Goal: Task Accomplishment & Management: Manage account settings

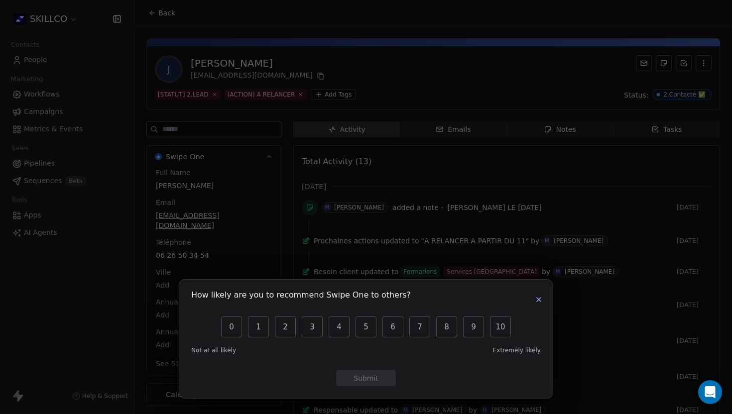
click at [538, 304] on icon "button" at bounding box center [539, 300] width 8 height 8
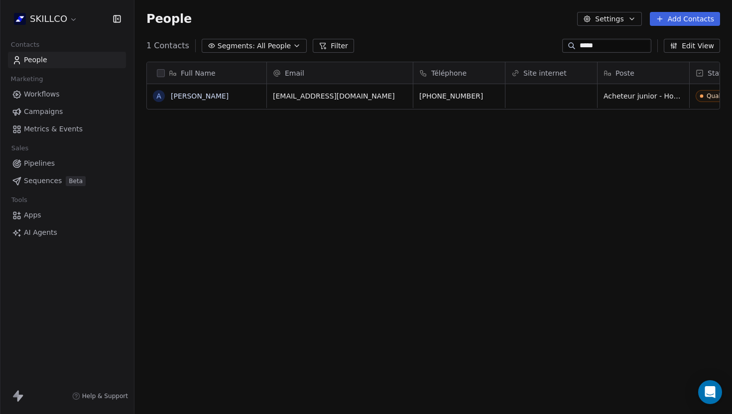
scroll to position [364, 597]
drag, startPoint x: 611, startPoint y: 50, endPoint x: 563, endPoint y: 52, distance: 48.8
click at [563, 52] on div "*****" at bounding box center [606, 46] width 89 height 14
type input "*"
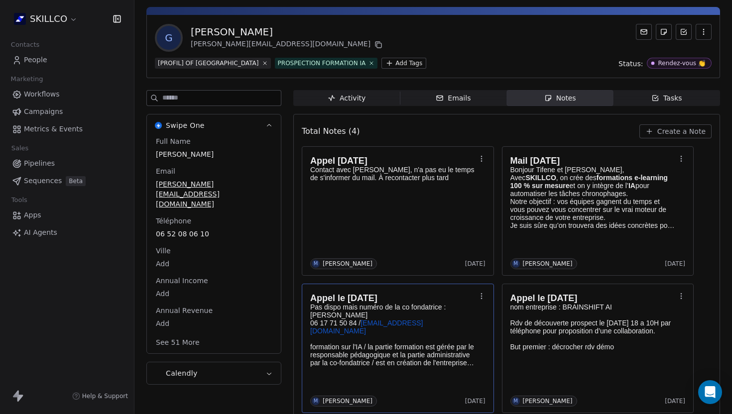
scroll to position [33, 0]
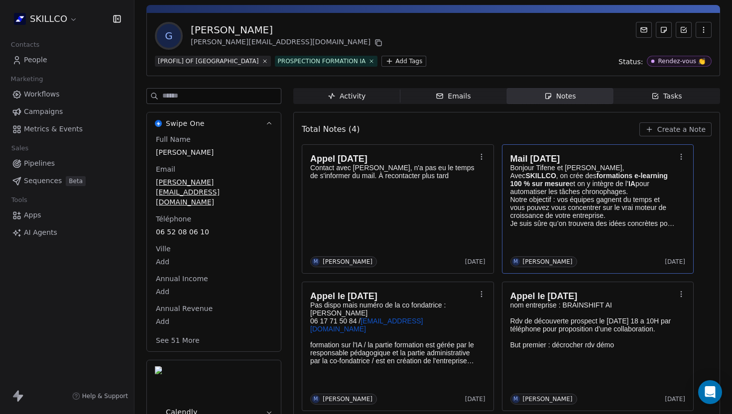
click at [616, 254] on div "Mail 01/10/25 Bonjour Tifene et Jérémy, Avec SKILLCO , on crée des formations e…" at bounding box center [597, 209] width 175 height 117
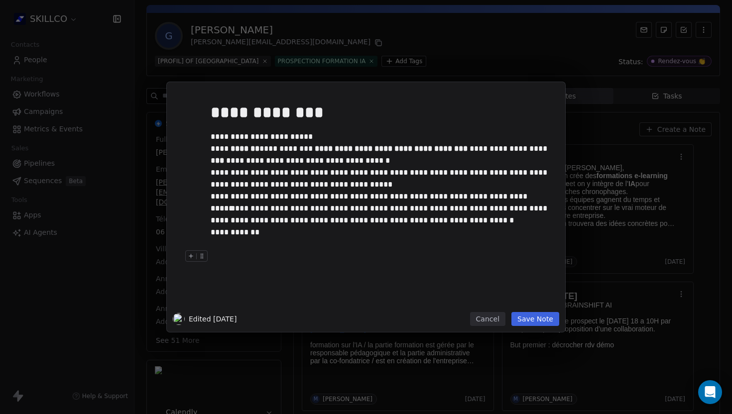
click at [308, 289] on div "**********" at bounding box center [381, 203] width 341 height 212
click at [259, 250] on div at bounding box center [381, 244] width 341 height 12
click at [535, 321] on button "Save Note" at bounding box center [535, 319] width 48 height 14
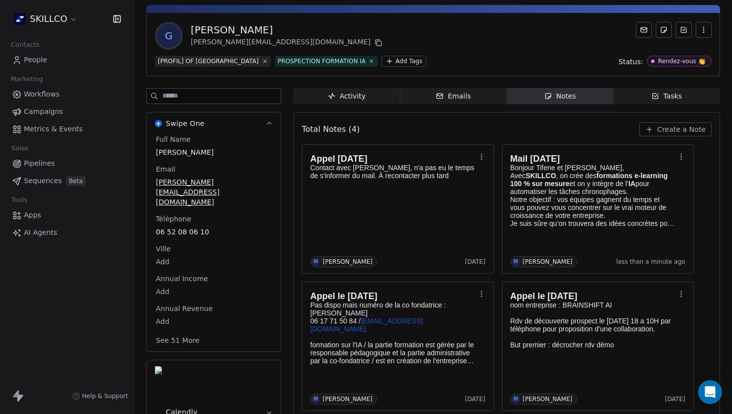
click at [393, 35] on div "G Gross Jérémy jeremy@brainshift-ai.com" at bounding box center [433, 36] width 557 height 28
click at [320, 219] on div "Appel 08/10/25 Contact avec Tifène Abaab, n'a pas eu le temps de s'informer du …" at bounding box center [397, 209] width 175 height 117
click at [321, 218] on body "SKILLCO Contacts People Marketing Workflows Campaigns Metrics & Events Sales Pi…" at bounding box center [366, 207] width 732 height 414
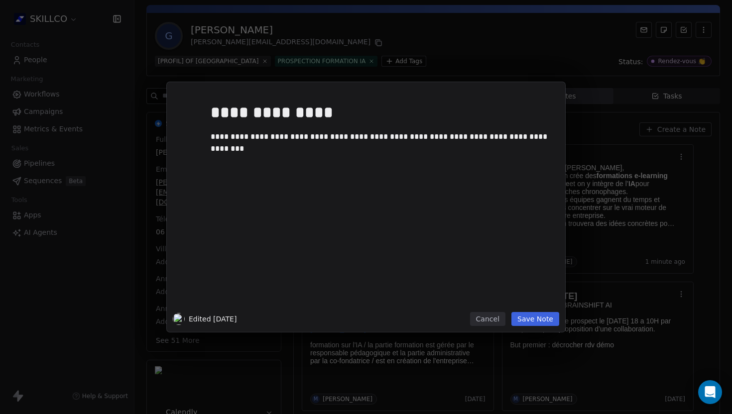
click at [219, 163] on div "**********" at bounding box center [381, 203] width 341 height 212
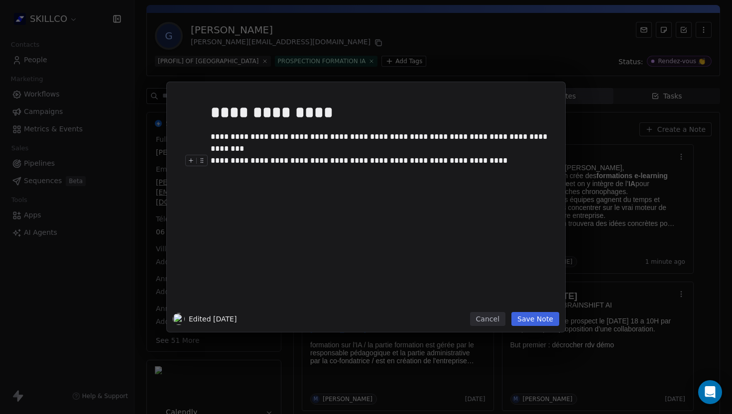
click at [412, 160] on div "**********" at bounding box center [381, 161] width 341 height 12
click at [538, 324] on button "Save Note" at bounding box center [535, 319] width 48 height 14
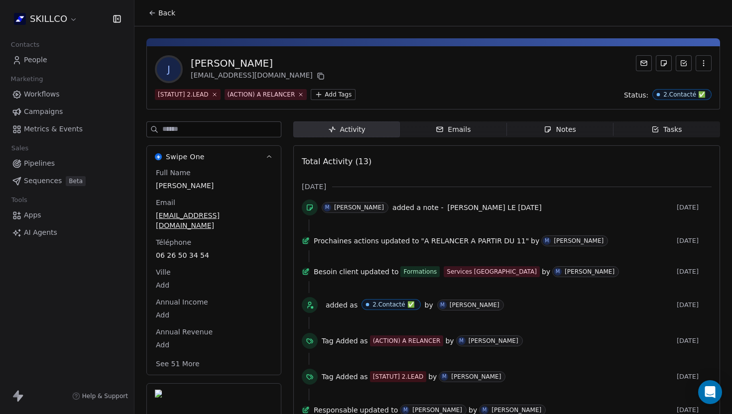
click at [151, 11] on icon at bounding box center [151, 12] width 2 height 2
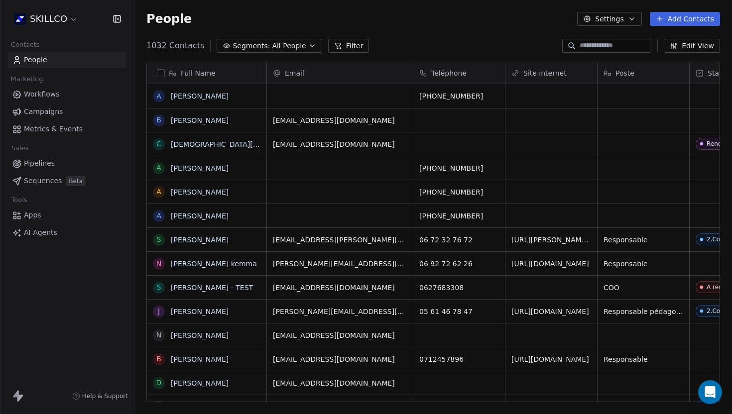
scroll to position [364, 597]
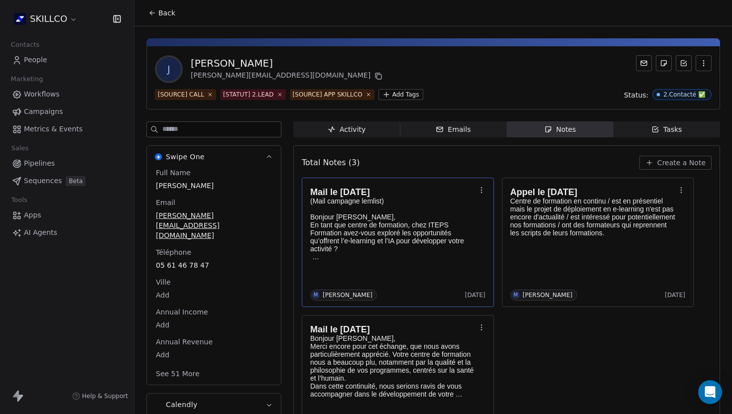
scroll to position [4, 0]
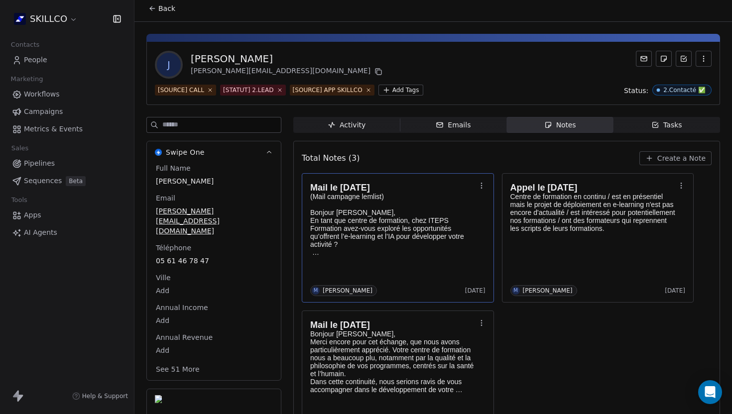
click at [384, 259] on div "Mail le 09/10/25 (Mail campagne lemlist) Bonjour Julie, En tant que centre de f…" at bounding box center [397, 238] width 175 height 117
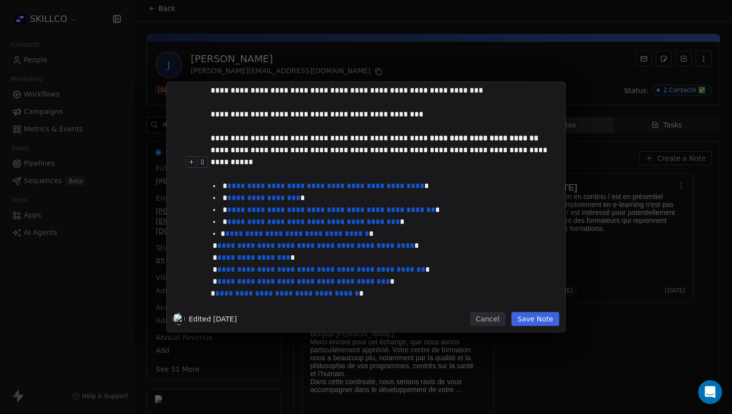
scroll to position [195, 0]
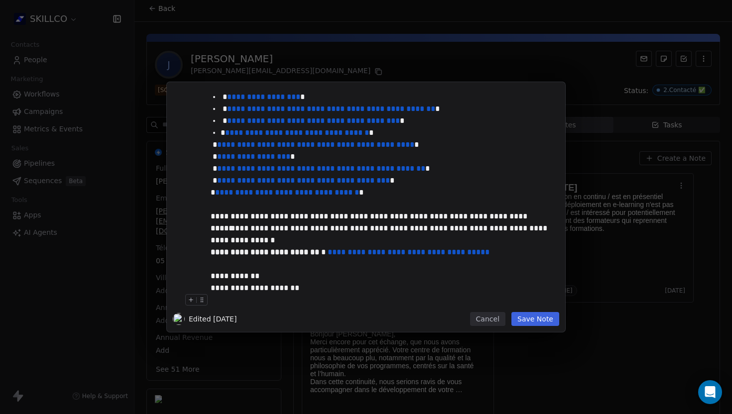
click at [531, 319] on button "Save Note" at bounding box center [535, 319] width 48 height 14
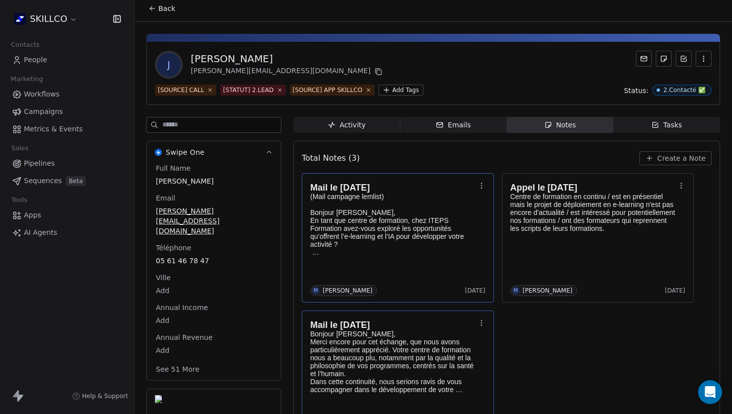
scroll to position [43, 0]
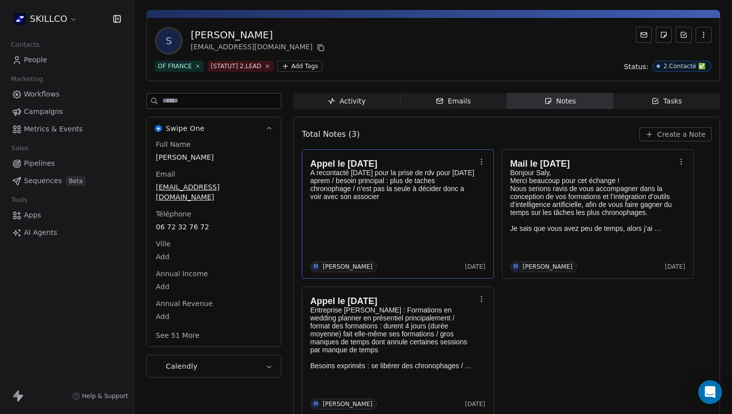
scroll to position [42, 0]
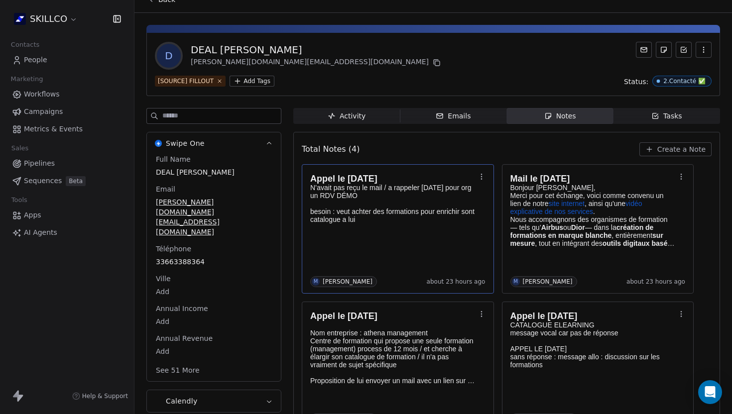
scroll to position [16, 0]
